Goal: Use online tool/utility: Use online tool/utility

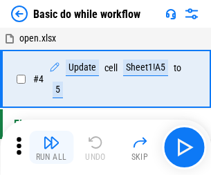
click at [51, 147] on img "button" at bounding box center [51, 142] width 17 height 17
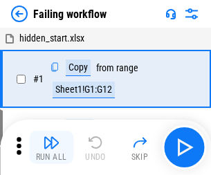
click at [51, 147] on img "button" at bounding box center [51, 142] width 17 height 17
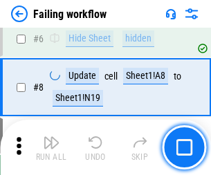
scroll to position [293, 0]
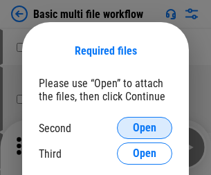
click at [144, 128] on span "Open" at bounding box center [144, 127] width 23 height 11
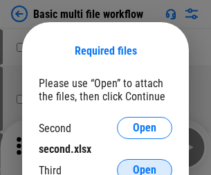
click at [144, 164] on span "Open" at bounding box center [144, 169] width 23 height 11
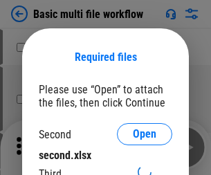
scroll to position [6, 0]
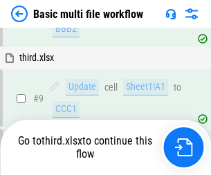
scroll to position [481, 0]
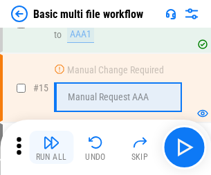
click at [51, 147] on img "button" at bounding box center [51, 142] width 17 height 17
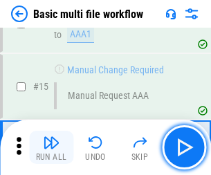
scroll to position [919, 0]
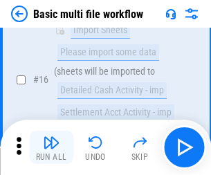
click at [51, 147] on img "button" at bounding box center [51, 142] width 17 height 17
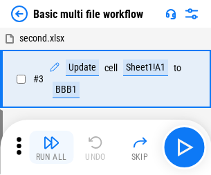
click at [51, 147] on img "button" at bounding box center [51, 142] width 17 height 17
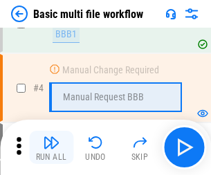
click at [51, 147] on img "button" at bounding box center [51, 142] width 17 height 17
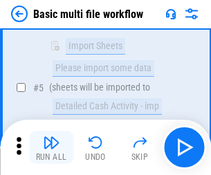
click at [51, 147] on img "button" at bounding box center [51, 142] width 17 height 17
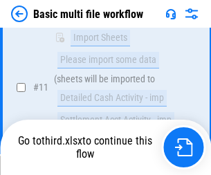
scroll to position [647, 0]
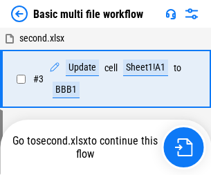
scroll to position [147, 0]
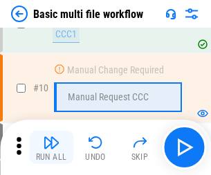
click at [51, 147] on img "button" at bounding box center [51, 142] width 17 height 17
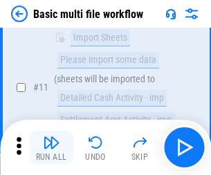
click at [51, 147] on img "button" at bounding box center [51, 142] width 17 height 17
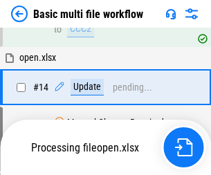
scroll to position [722, 0]
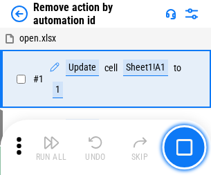
scroll to position [51, 0]
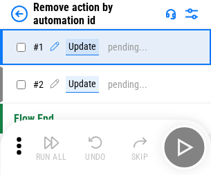
click at [51, 147] on img "button" at bounding box center [51, 142] width 17 height 17
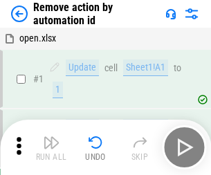
scroll to position [51, 0]
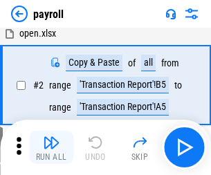
click at [51, 147] on img "button" at bounding box center [51, 142] width 17 height 17
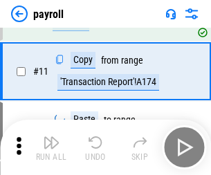
scroll to position [100, 0]
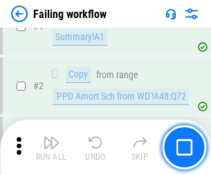
scroll to position [223, 0]
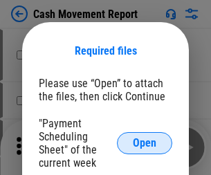
click at [144, 143] on span "Open" at bounding box center [144, 142] width 23 height 11
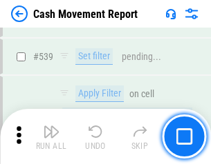
scroll to position [6129, 0]
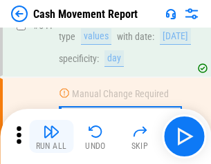
click at [51, 137] on img "button" at bounding box center [51, 132] width 17 height 17
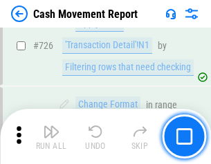
scroll to position [7205, 0]
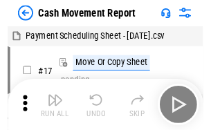
scroll to position [25, 0]
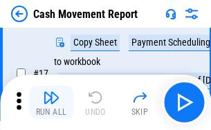
click at [51, 102] on img "button" at bounding box center [51, 97] width 17 height 17
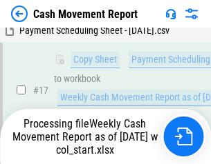
scroll to position [287, 0]
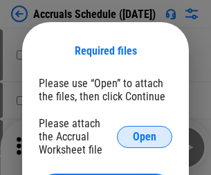
click at [144, 136] on span "Open" at bounding box center [144, 136] width 23 height 11
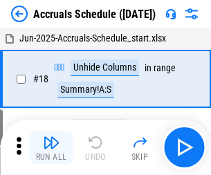
click at [51, 147] on img "button" at bounding box center [51, 142] width 17 height 17
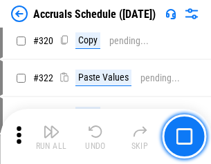
scroll to position [2569, 0]
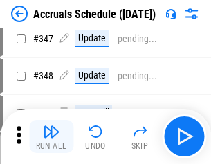
click at [51, 137] on img "button" at bounding box center [51, 132] width 17 height 17
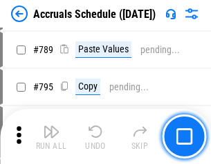
scroll to position [5801, 0]
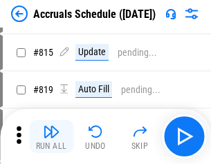
click at [51, 137] on img "button" at bounding box center [51, 132] width 17 height 17
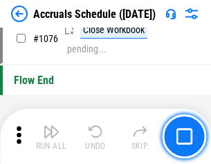
scroll to position [8271, 0]
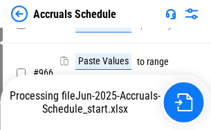
scroll to position [6830, 0]
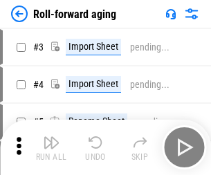
click at [51, 137] on img "button" at bounding box center [51, 142] width 17 height 17
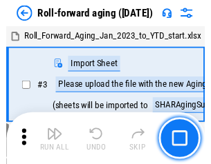
scroll to position [2, 0]
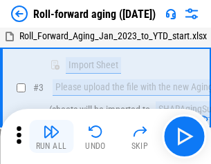
click at [51, 137] on img "button" at bounding box center [51, 132] width 17 height 17
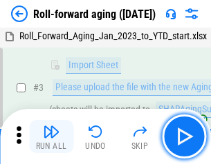
scroll to position [89, 0]
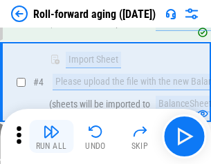
click at [51, 137] on img "button" at bounding box center [51, 132] width 17 height 17
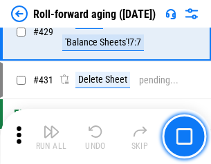
scroll to position [4789, 0]
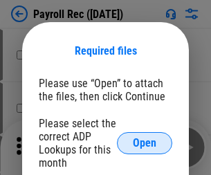
click at [144, 143] on span "Open" at bounding box center [144, 142] width 23 height 11
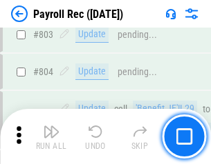
scroll to position [8774, 0]
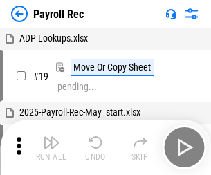
click at [51, 147] on img "button" at bounding box center [51, 142] width 17 height 17
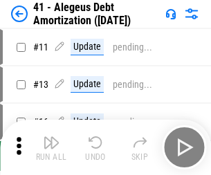
click at [51, 147] on img "button" at bounding box center [51, 142] width 17 height 17
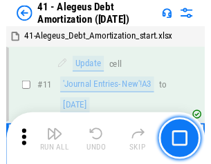
scroll to position [171, 0]
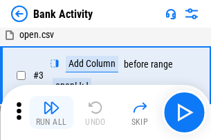
click at [51, 113] on img "button" at bounding box center [51, 107] width 17 height 17
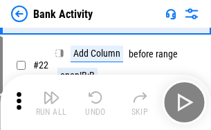
scroll to position [370, 0]
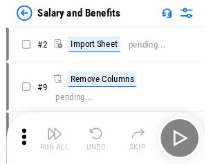
scroll to position [19, 0]
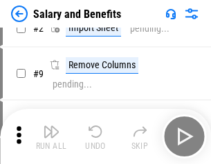
click at [51, 137] on img "button" at bounding box center [51, 132] width 17 height 17
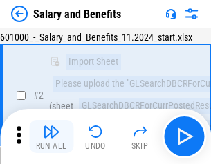
click at [51, 137] on img "button" at bounding box center [51, 132] width 17 height 17
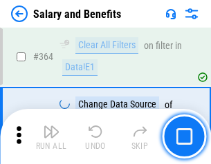
scroll to position [6504, 0]
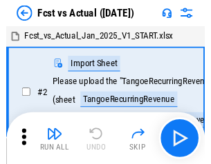
scroll to position [18, 0]
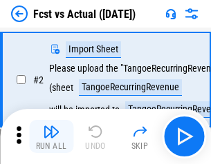
click at [51, 137] on img "button" at bounding box center [51, 132] width 17 height 17
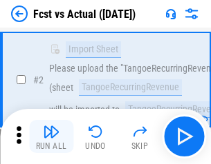
click at [51, 137] on img "button" at bounding box center [51, 132] width 17 height 17
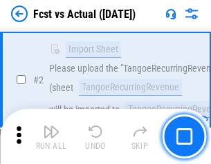
scroll to position [129, 0]
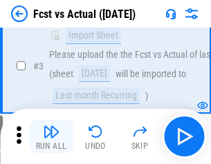
click at [51, 137] on img "button" at bounding box center [51, 132] width 17 height 17
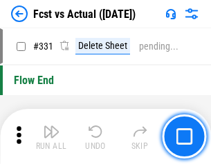
scroll to position [6611, 0]
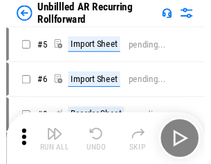
scroll to position [30, 0]
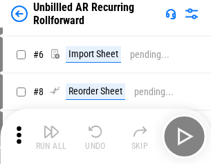
click at [51, 137] on img "button" at bounding box center [51, 132] width 17 height 17
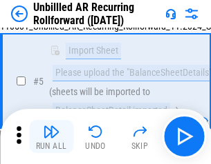
click at [51, 137] on img "button" at bounding box center [51, 132] width 17 height 17
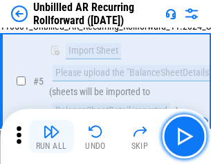
scroll to position [130, 0]
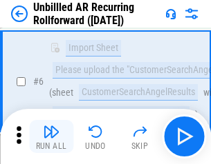
click at [51, 137] on img "button" at bounding box center [51, 132] width 17 height 17
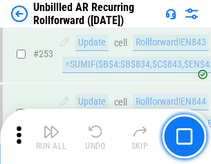
scroll to position [4691, 0]
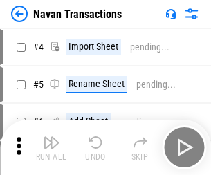
click at [51, 137] on img "button" at bounding box center [51, 142] width 17 height 17
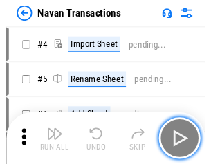
scroll to position [22, 0]
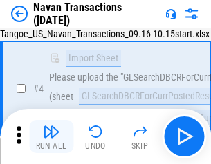
click at [51, 137] on img "button" at bounding box center [51, 132] width 17 height 17
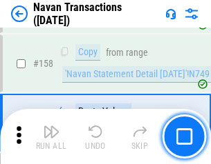
scroll to position [4478, 0]
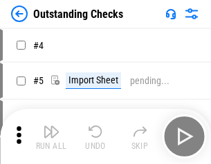
click at [51, 137] on img "button" at bounding box center [51, 132] width 17 height 17
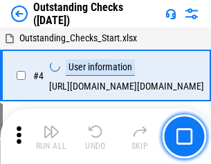
scroll to position [58, 0]
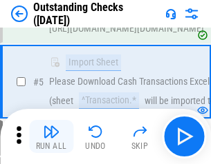
click at [51, 137] on img "button" at bounding box center [51, 132] width 17 height 17
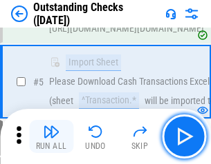
scroll to position [144, 0]
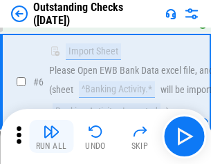
click at [51, 137] on img "button" at bounding box center [51, 132] width 17 height 17
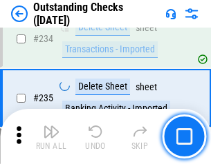
scroll to position [4194, 0]
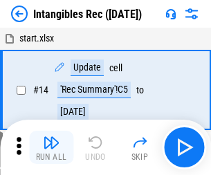
click at [51, 147] on img "button" at bounding box center [51, 142] width 17 height 17
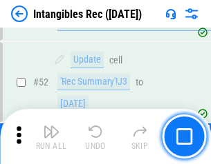
scroll to position [538, 0]
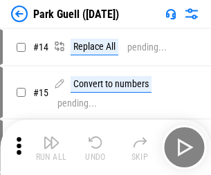
click at [51, 137] on img "button" at bounding box center [51, 142] width 17 height 17
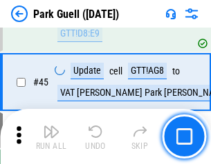
scroll to position [1727, 0]
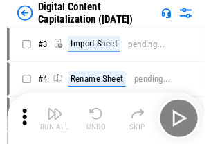
scroll to position [40, 0]
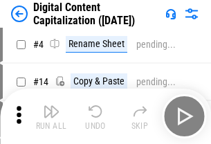
click at [51, 116] on img "button" at bounding box center [51, 111] width 17 height 17
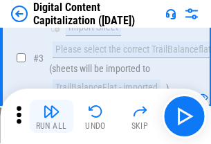
click at [51, 116] on img "button" at bounding box center [51, 111] width 17 height 17
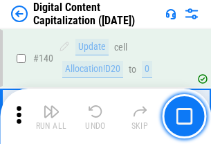
scroll to position [1465, 0]
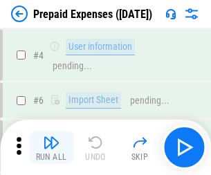
click at [51, 137] on img "button" at bounding box center [51, 142] width 17 height 17
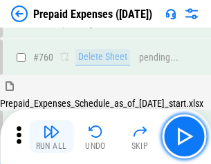
scroll to position [3828, 0]
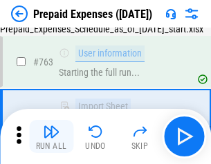
click at [51, 137] on img "button" at bounding box center [51, 132] width 17 height 17
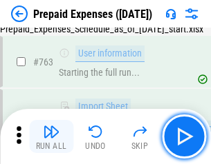
scroll to position [3909, 0]
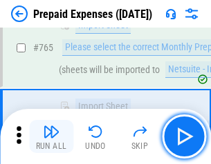
click at [51, 137] on img "button" at bounding box center [51, 132] width 17 height 17
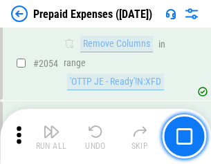
scroll to position [14436, 0]
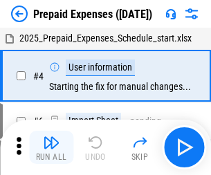
click at [51, 147] on img "button" at bounding box center [51, 142] width 17 height 17
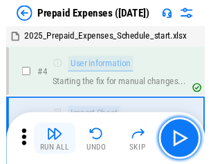
scroll to position [61, 0]
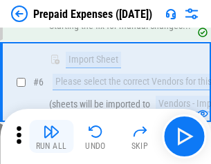
click at [51, 137] on img "button" at bounding box center [51, 132] width 17 height 17
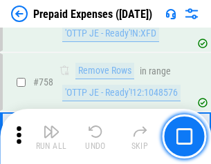
scroll to position [4921, 0]
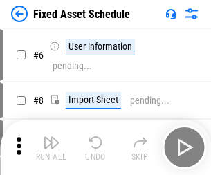
click at [51, 147] on img "button" at bounding box center [51, 142] width 17 height 17
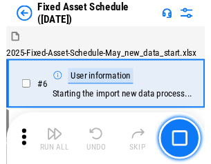
scroll to position [75, 0]
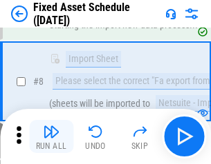
click at [51, 137] on img "button" at bounding box center [51, 132] width 17 height 17
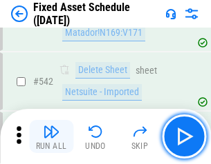
scroll to position [4924, 0]
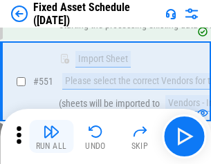
click at [51, 137] on img "button" at bounding box center [51, 132] width 17 height 17
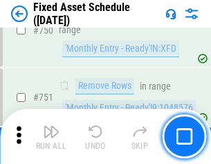
scroll to position [6733, 0]
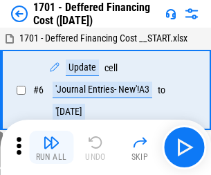
click at [51, 147] on img "button" at bounding box center [51, 142] width 17 height 17
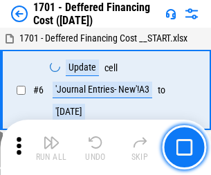
scroll to position [166, 0]
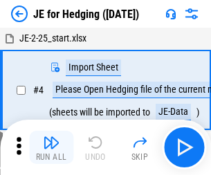
click at [51, 137] on img "button" at bounding box center [51, 142] width 17 height 17
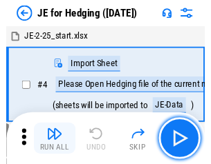
scroll to position [2, 0]
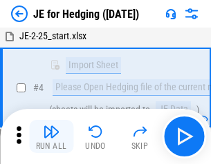
click at [51, 137] on img "button" at bounding box center [51, 132] width 17 height 17
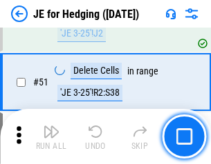
scroll to position [894, 0]
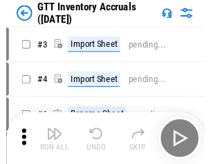
scroll to position [2, 0]
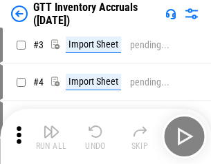
click at [51, 137] on img "button" at bounding box center [51, 132] width 17 height 17
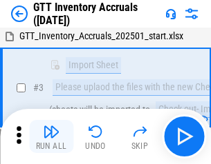
click at [51, 137] on img "button" at bounding box center [51, 132] width 17 height 17
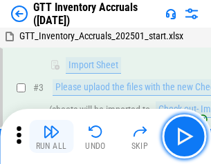
scroll to position [89, 0]
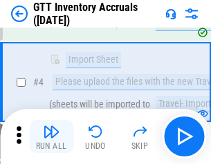
click at [51, 137] on img "button" at bounding box center [51, 132] width 17 height 17
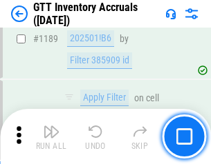
scroll to position [11277, 0]
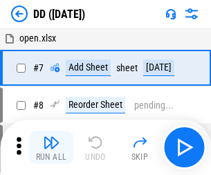
click at [51, 147] on img "button" at bounding box center [51, 142] width 17 height 17
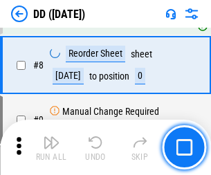
scroll to position [133, 0]
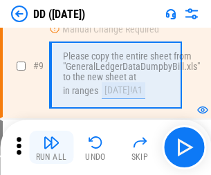
click at [51, 147] on img "button" at bounding box center [51, 142] width 17 height 17
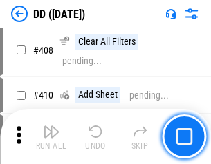
scroll to position [6179, 0]
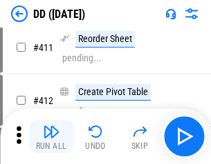
click at [51, 137] on img "button" at bounding box center [51, 132] width 17 height 17
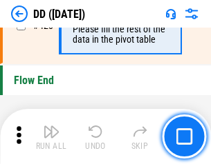
scroll to position [6610, 0]
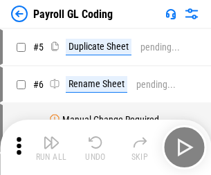
click at [51, 147] on img "button" at bounding box center [51, 142] width 17 height 17
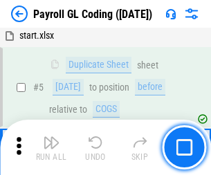
scroll to position [166, 0]
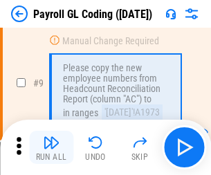
click at [51, 147] on img "button" at bounding box center [51, 142] width 17 height 17
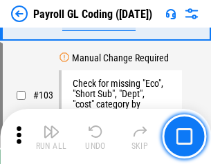
scroll to position [3240, 0]
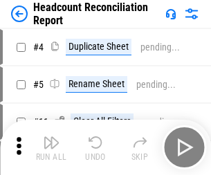
click at [51, 147] on img "button" at bounding box center [51, 142] width 17 height 17
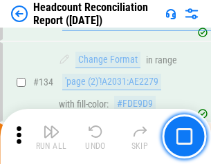
scroll to position [1660, 0]
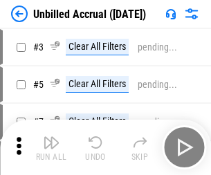
click at [51, 147] on img "button" at bounding box center [51, 142] width 17 height 17
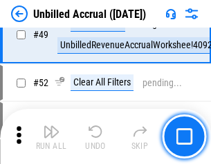
scroll to position [1253, 0]
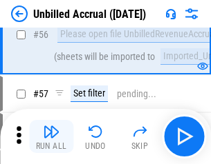
click at [51, 137] on img "button" at bounding box center [51, 132] width 17 height 17
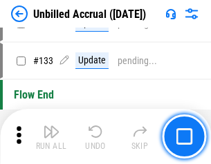
scroll to position [4114, 0]
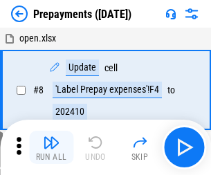
click at [51, 147] on img "button" at bounding box center [51, 142] width 17 height 17
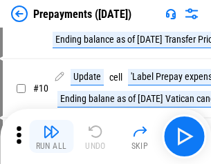
scroll to position [86, 0]
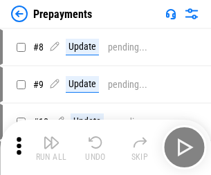
click at [51, 147] on img "button" at bounding box center [51, 142] width 17 height 17
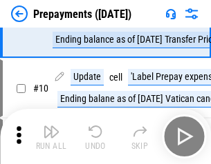
scroll to position [86, 0]
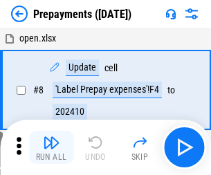
click at [51, 147] on img "button" at bounding box center [51, 142] width 17 height 17
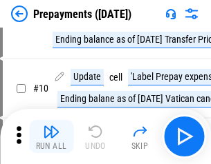
scroll to position [86, 0]
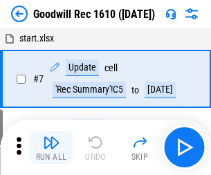
click at [51, 147] on img "button" at bounding box center [51, 142] width 17 height 17
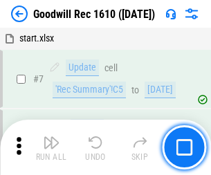
scroll to position [236, 0]
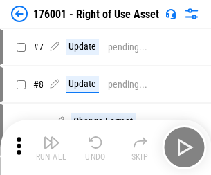
click at [51, 147] on img "button" at bounding box center [51, 142] width 17 height 17
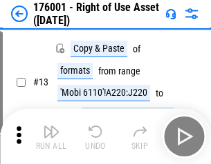
scroll to position [89, 0]
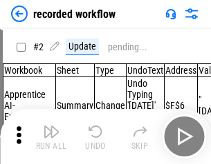
click at [51, 137] on img "button" at bounding box center [51, 132] width 17 height 17
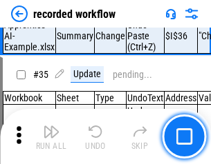
scroll to position [4317, 0]
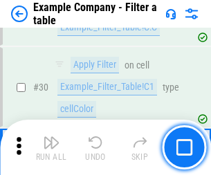
scroll to position [1264, 0]
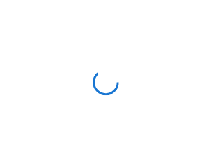
scroll to position [21, 0]
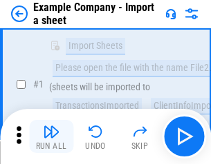
click at [51, 137] on img "button" at bounding box center [51, 132] width 17 height 17
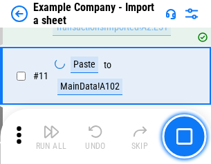
scroll to position [305, 0]
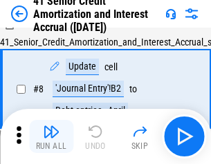
click at [51, 137] on img "button" at bounding box center [51, 132] width 17 height 17
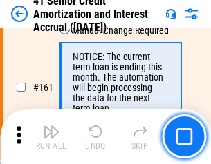
click at [51, 137] on img "button" at bounding box center [51, 132] width 17 height 17
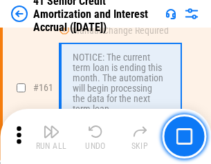
scroll to position [1477, 0]
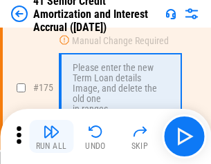
click at [51, 137] on img "button" at bounding box center [51, 132] width 17 height 17
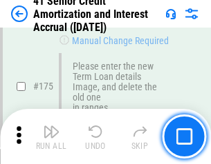
scroll to position [1617, 0]
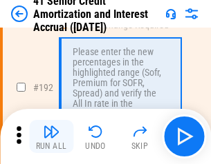
click at [51, 137] on img "button" at bounding box center [51, 132] width 17 height 17
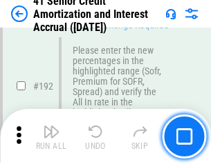
scroll to position [1762, 0]
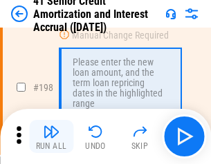
click at [51, 137] on img "button" at bounding box center [51, 132] width 17 height 17
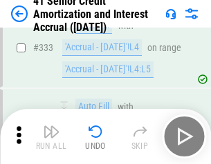
scroll to position [3528, 0]
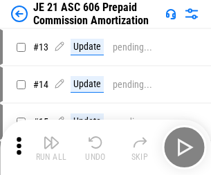
click at [51, 137] on img "button" at bounding box center [51, 142] width 17 height 17
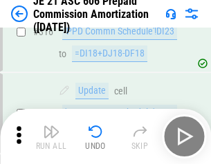
scroll to position [2579, 0]
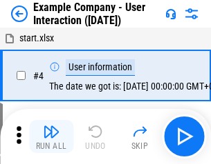
click at [51, 137] on img "button" at bounding box center [51, 132] width 17 height 17
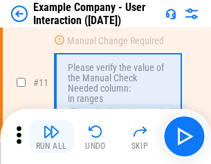
click at [51, 137] on img "button" at bounding box center [51, 132] width 17 height 17
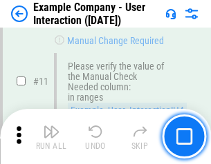
scroll to position [299, 0]
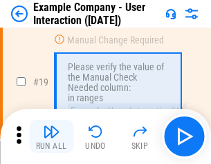
click at [51, 137] on img "button" at bounding box center [51, 132] width 17 height 17
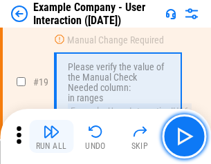
click at [51, 137] on img "button" at bounding box center [51, 132] width 17 height 17
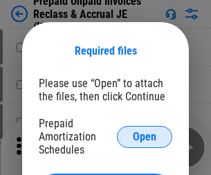
click at [144, 136] on span "Open" at bounding box center [144, 136] width 23 height 11
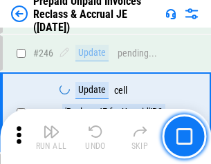
scroll to position [1865, 0]
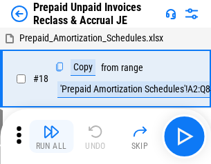
click at [51, 137] on img "button" at bounding box center [51, 132] width 17 height 17
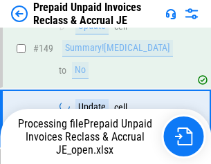
scroll to position [1202, 0]
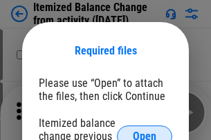
click at [144, 131] on span "Open" at bounding box center [144, 136] width 23 height 11
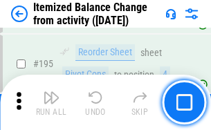
scroll to position [2658, 0]
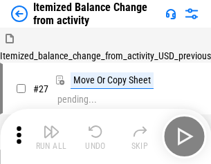
scroll to position [21, 0]
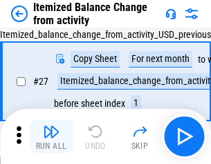
click at [51, 137] on img "button" at bounding box center [51, 132] width 17 height 17
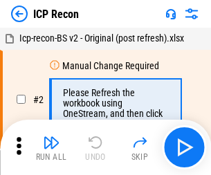
scroll to position [6, 0]
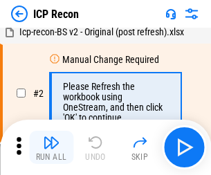
click at [51, 147] on img "button" at bounding box center [51, 142] width 17 height 17
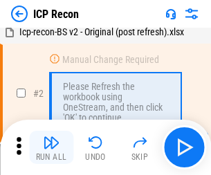
click at [51, 147] on img "button" at bounding box center [51, 142] width 17 height 17
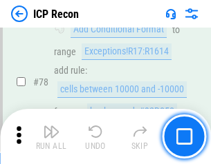
scroll to position [1353, 0]
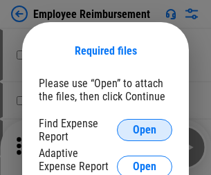
click at [144, 130] on span "Open" at bounding box center [144, 129] width 23 height 11
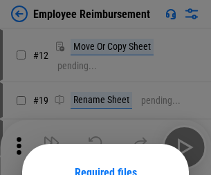
scroll to position [122, 0]
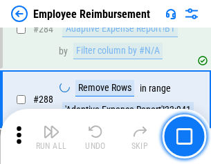
scroll to position [3754, 0]
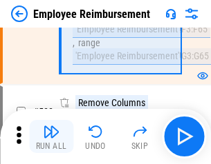
click at [51, 137] on img "button" at bounding box center [51, 132] width 17 height 17
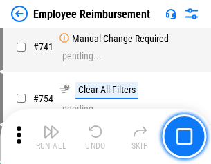
scroll to position [9689, 0]
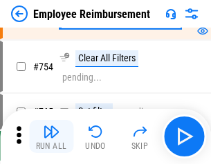
click at [51, 137] on img "button" at bounding box center [51, 132] width 17 height 17
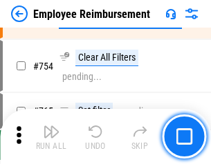
click at [51, 137] on img "button" at bounding box center [51, 132] width 17 height 17
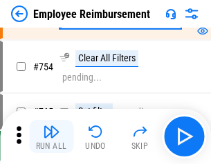
click at [51, 137] on img "button" at bounding box center [51, 132] width 17 height 17
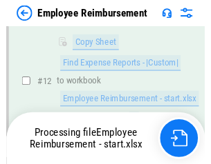
scroll to position [281, 0]
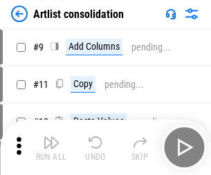
click at [51, 147] on img "button" at bounding box center [51, 142] width 17 height 17
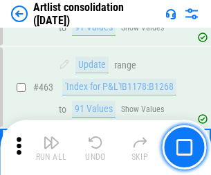
scroll to position [6047, 0]
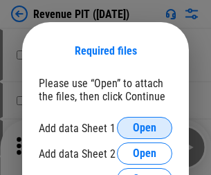
click at [144, 128] on span "Open" at bounding box center [144, 127] width 23 height 11
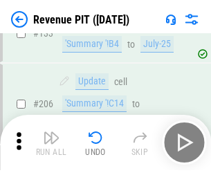
scroll to position [1403, 0]
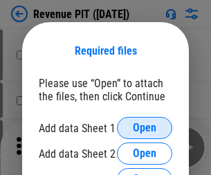
click at [144, 128] on span "Open" at bounding box center [144, 127] width 23 height 11
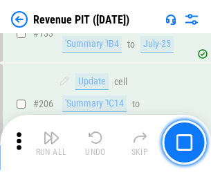
scroll to position [1403, 0]
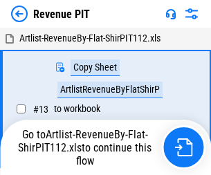
scroll to position [16, 0]
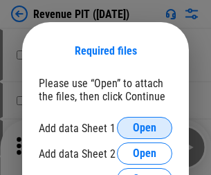
click at [144, 128] on span "Open" at bounding box center [144, 127] width 23 height 11
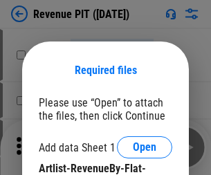
scroll to position [19, 0]
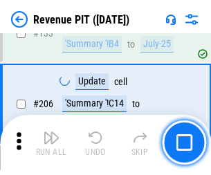
scroll to position [1403, 0]
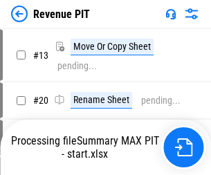
scroll to position [16, 0]
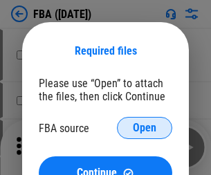
click at [144, 128] on span "Open" at bounding box center [144, 127] width 23 height 11
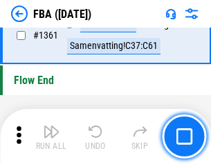
scroll to position [14832, 0]
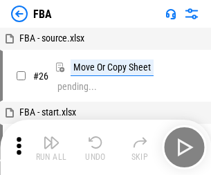
scroll to position [14, 0]
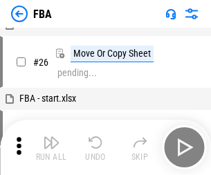
click at [51, 147] on img "button" at bounding box center [51, 142] width 17 height 17
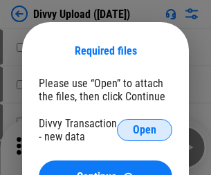
click at [144, 130] on span "Open" at bounding box center [144, 129] width 23 height 11
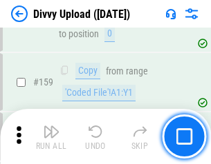
scroll to position [1430, 0]
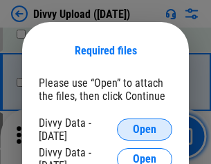
click at [144, 130] on span "Open" at bounding box center [144, 129] width 23 height 11
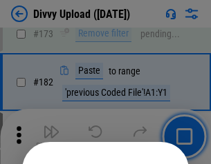
scroll to position [1550, 0]
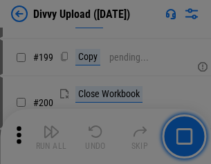
scroll to position [2008, 0]
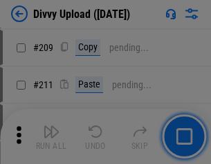
scroll to position [2346, 0]
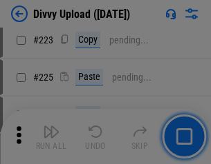
scroll to position [2756, 0]
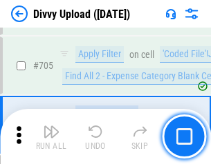
scroll to position [9448, 0]
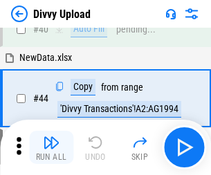
click at [51, 147] on img "button" at bounding box center [51, 142] width 17 height 17
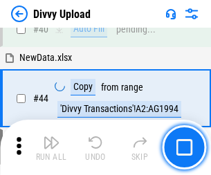
scroll to position [152, 0]
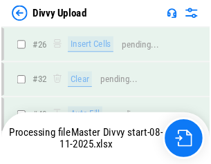
scroll to position [1430, 0]
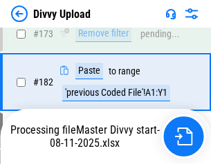
scroll to position [1557, 0]
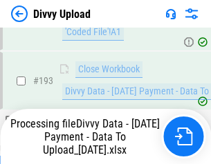
scroll to position [1861, 0]
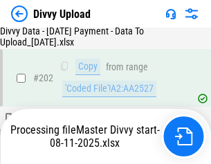
scroll to position [2305, 0]
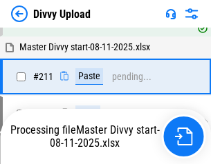
scroll to position [2669, 0]
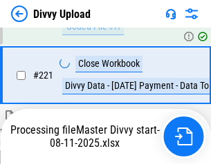
scroll to position [3068, 0]
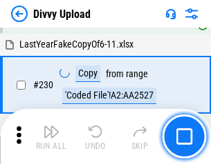
scroll to position [3427, 0]
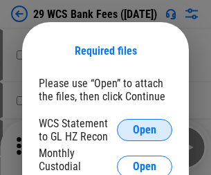
click at [144, 130] on span "Open" at bounding box center [144, 129] width 23 height 11
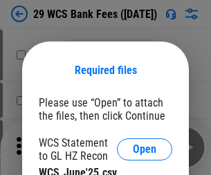
scroll to position [19, 0]
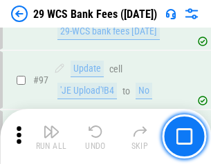
scroll to position [1346, 0]
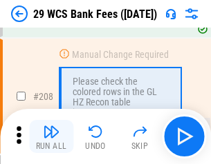
click at [51, 137] on img "button" at bounding box center [51, 132] width 17 height 17
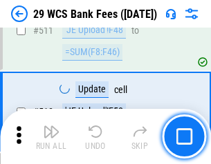
scroll to position [6948, 0]
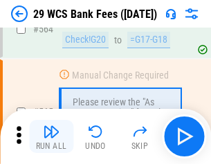
click at [51, 137] on img "button" at bounding box center [51, 132] width 17 height 17
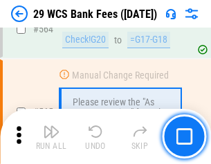
scroll to position [7469, 0]
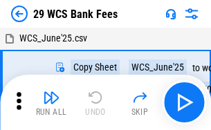
scroll to position [25, 0]
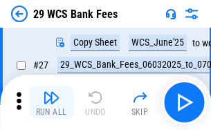
click at [51, 102] on img "button" at bounding box center [51, 97] width 17 height 17
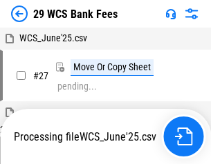
scroll to position [8, 0]
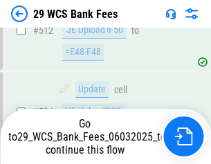
scroll to position [7373, 0]
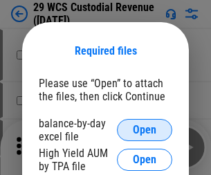
click at [144, 130] on span "Open" at bounding box center [144, 129] width 23 height 11
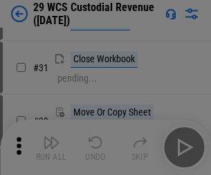
scroll to position [296, 0]
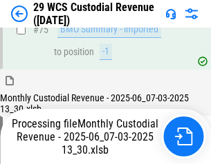
scroll to position [1443, 0]
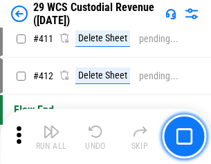
click at [51, 137] on img "button" at bounding box center [51, 132] width 17 height 17
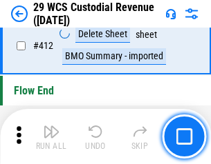
scroll to position [6596, 0]
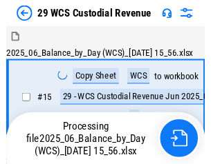
scroll to position [33, 0]
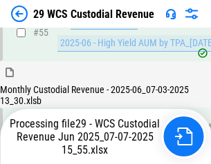
scroll to position [1443, 0]
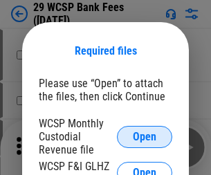
click at [144, 136] on span "Open" at bounding box center [144, 136] width 23 height 11
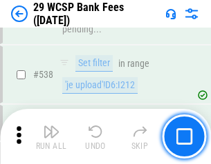
scroll to position [5306, 0]
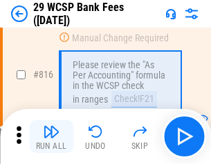
click at [51, 137] on img "button" at bounding box center [51, 132] width 17 height 17
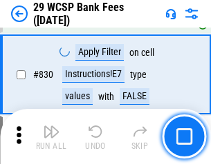
scroll to position [8762, 0]
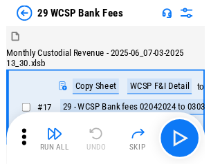
scroll to position [33, 0]
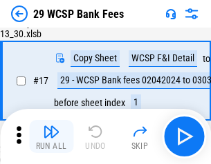
click at [51, 137] on img "button" at bounding box center [51, 132] width 17 height 17
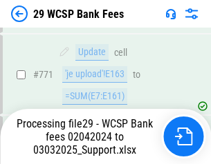
scroll to position [7934, 0]
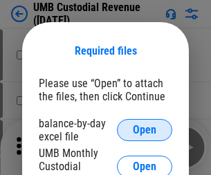
click at [144, 130] on span "Open" at bounding box center [144, 129] width 23 height 11
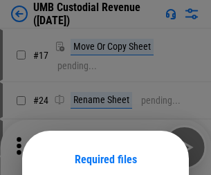
scroll to position [108, 0]
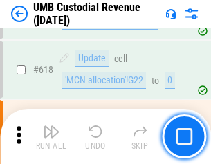
scroll to position [7115, 0]
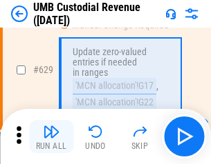
click at [51, 137] on img "button" at bounding box center [51, 132] width 17 height 17
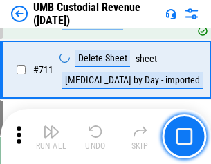
scroll to position [8407, 0]
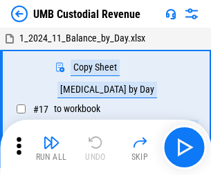
scroll to position [10, 0]
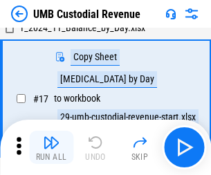
click at [51, 147] on img "button" at bounding box center [51, 142] width 17 height 17
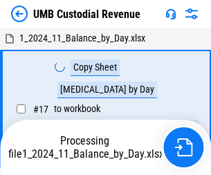
scroll to position [10, 0]
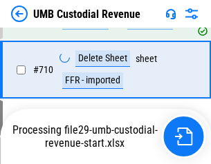
scroll to position [8375, 0]
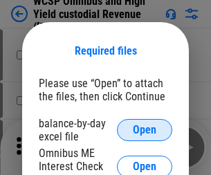
click at [144, 130] on span "Open" at bounding box center [144, 129] width 23 height 11
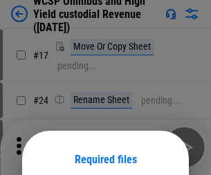
scroll to position [108, 0]
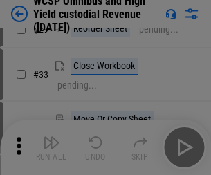
scroll to position [316, 0]
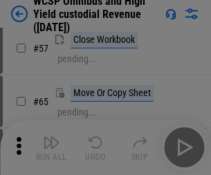
scroll to position [602, 0]
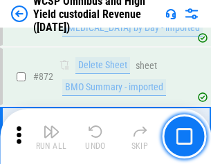
scroll to position [11688, 0]
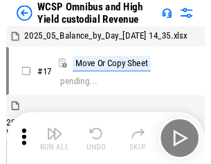
scroll to position [8, 0]
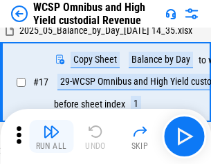
click at [51, 137] on img "button" at bounding box center [51, 132] width 17 height 17
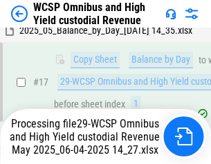
scroll to position [287, 0]
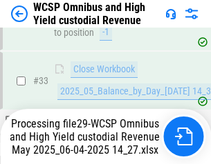
scroll to position [684, 0]
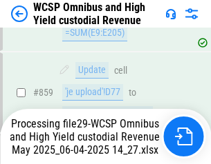
scroll to position [11657, 0]
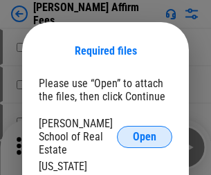
click at [144, 131] on span "Open" at bounding box center [144, 136] width 23 height 11
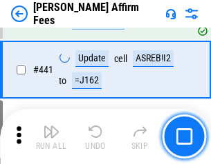
scroll to position [3177, 0]
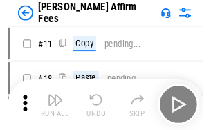
scroll to position [14, 0]
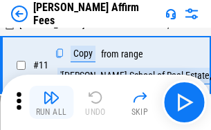
click at [51, 102] on img "button" at bounding box center [51, 97] width 17 height 17
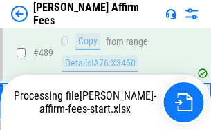
scroll to position [3622, 0]
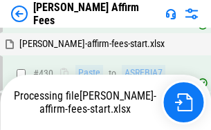
scroll to position [3134, 0]
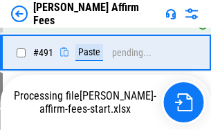
scroll to position [3773, 0]
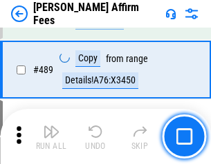
scroll to position [3605, 0]
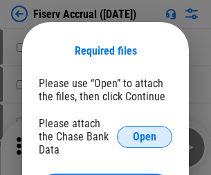
click at [144, 131] on span "Open" at bounding box center [144, 136] width 23 height 11
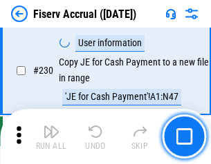
scroll to position [4376, 0]
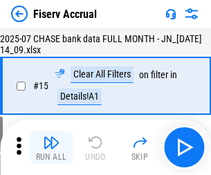
click at [51, 147] on img "button" at bounding box center [51, 142] width 17 height 17
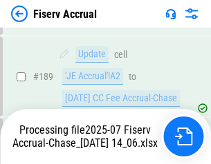
scroll to position [3549, 0]
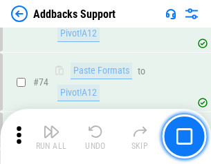
scroll to position [1005, 0]
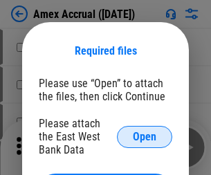
click at [144, 136] on span "Open" at bounding box center [144, 136] width 23 height 11
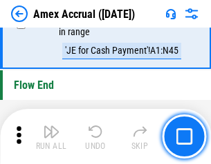
scroll to position [4301, 0]
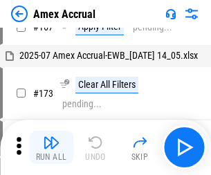
click at [51, 147] on img "button" at bounding box center [51, 142] width 17 height 17
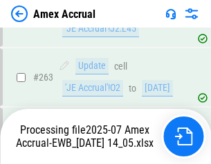
scroll to position [3766, 0]
